Goal: Find contact information: Find contact information

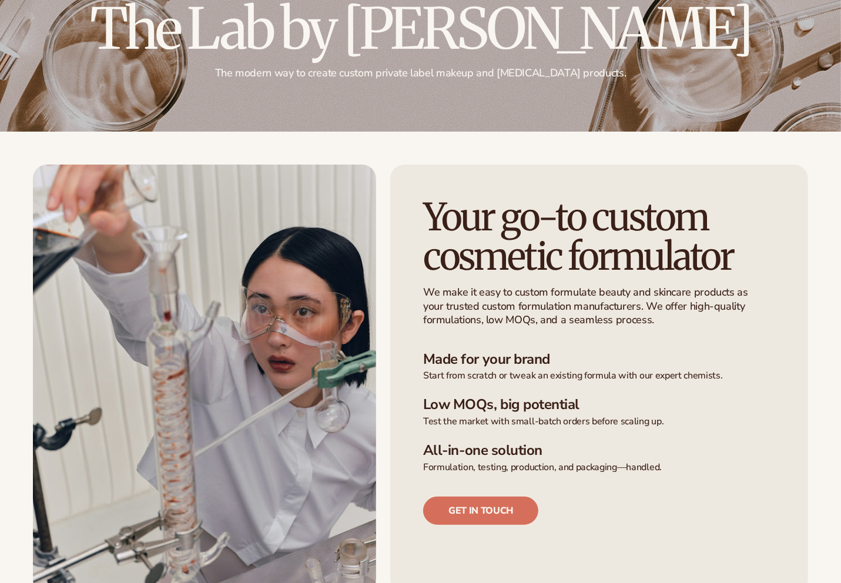
scroll to position [158, 0]
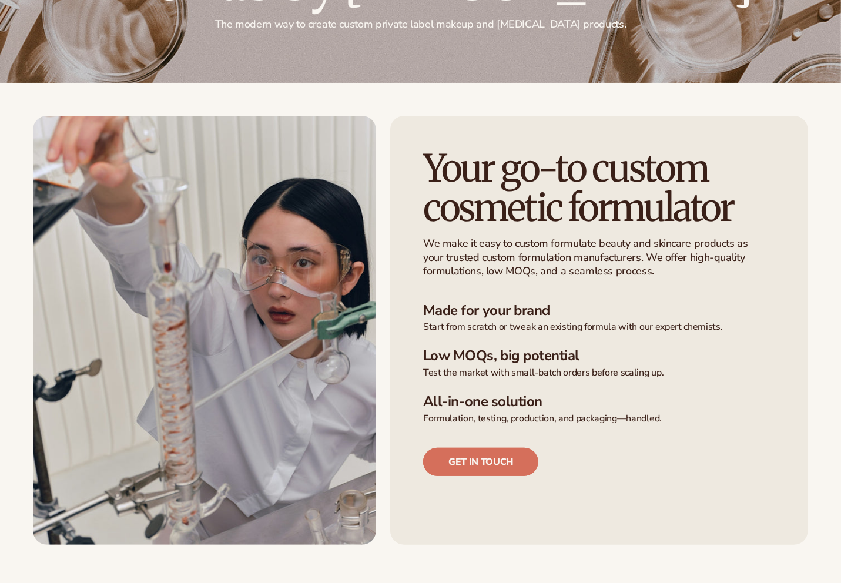
click at [468, 453] on link "Get in touch" at bounding box center [480, 462] width 115 height 28
